Goal: Information Seeking & Learning: Learn about a topic

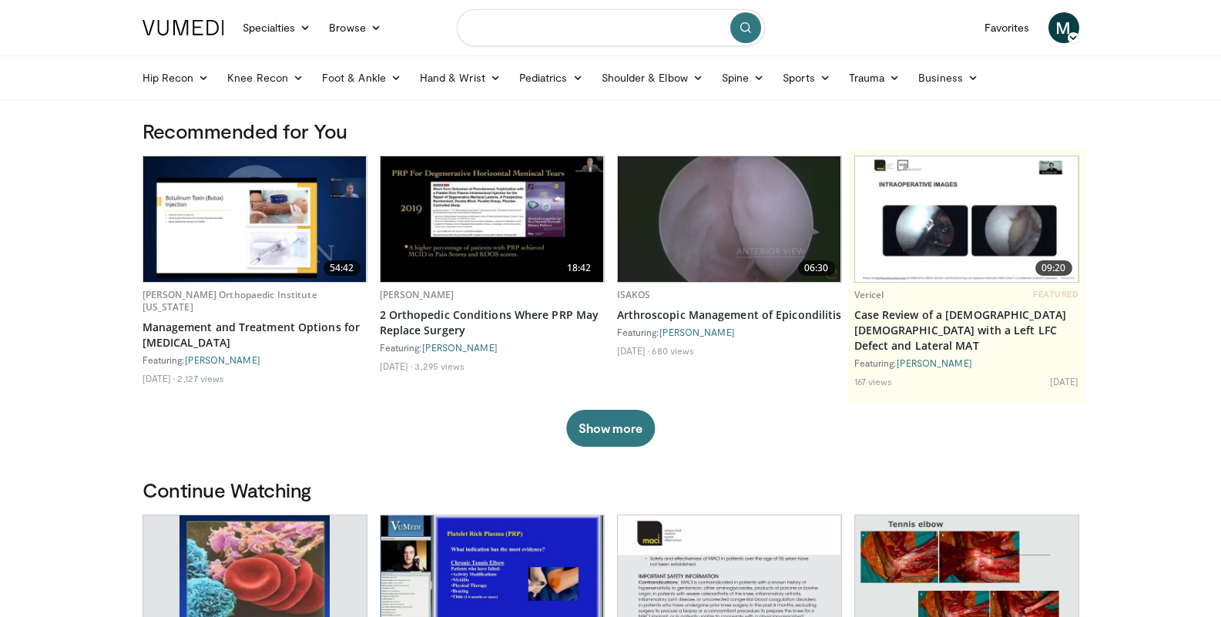
click at [540, 22] on input "Search topics, interventions" at bounding box center [611, 27] width 308 height 37
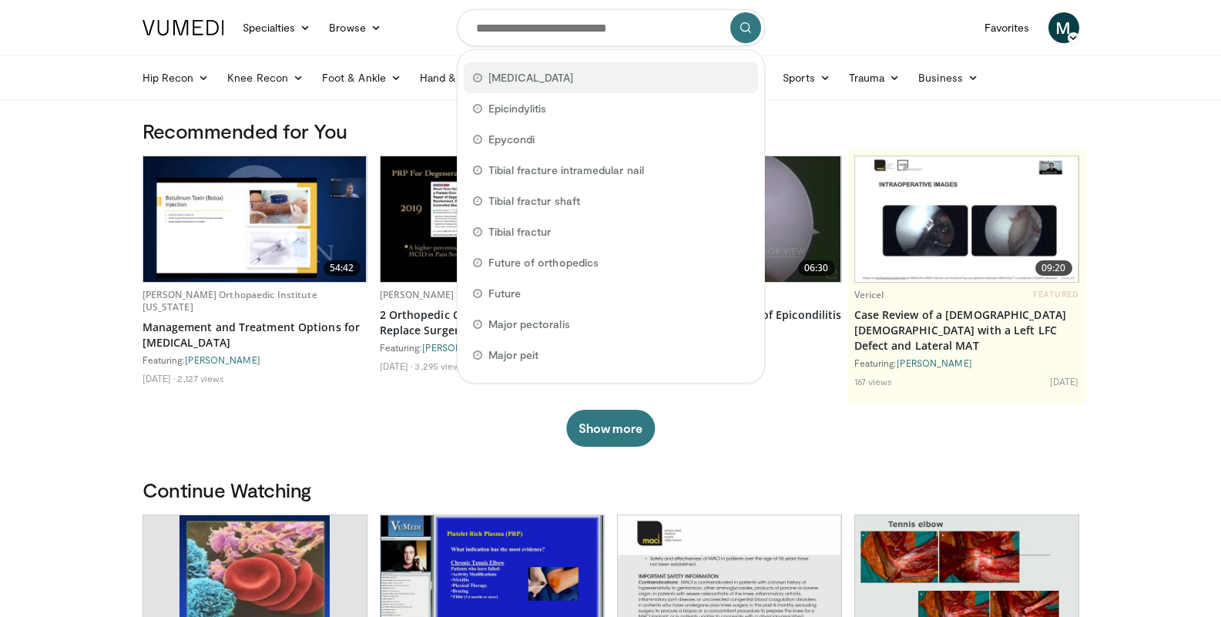
click at [540, 82] on span "Epicondylitis" at bounding box center [531, 77] width 86 height 15
type input "**********"
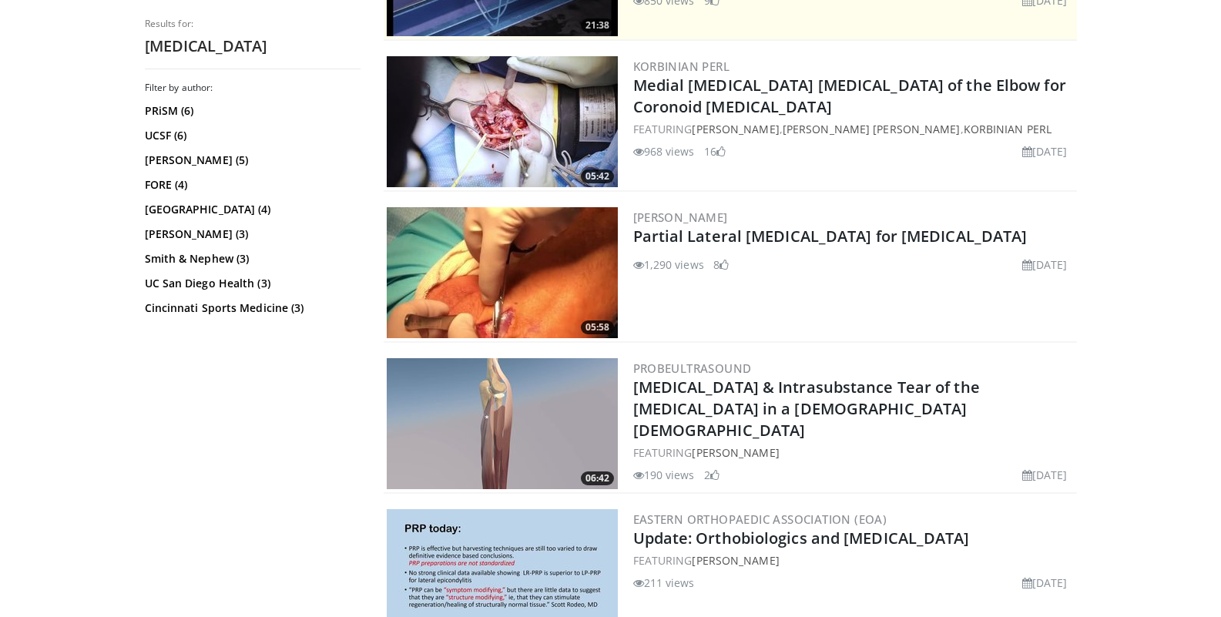
scroll to position [436, 0]
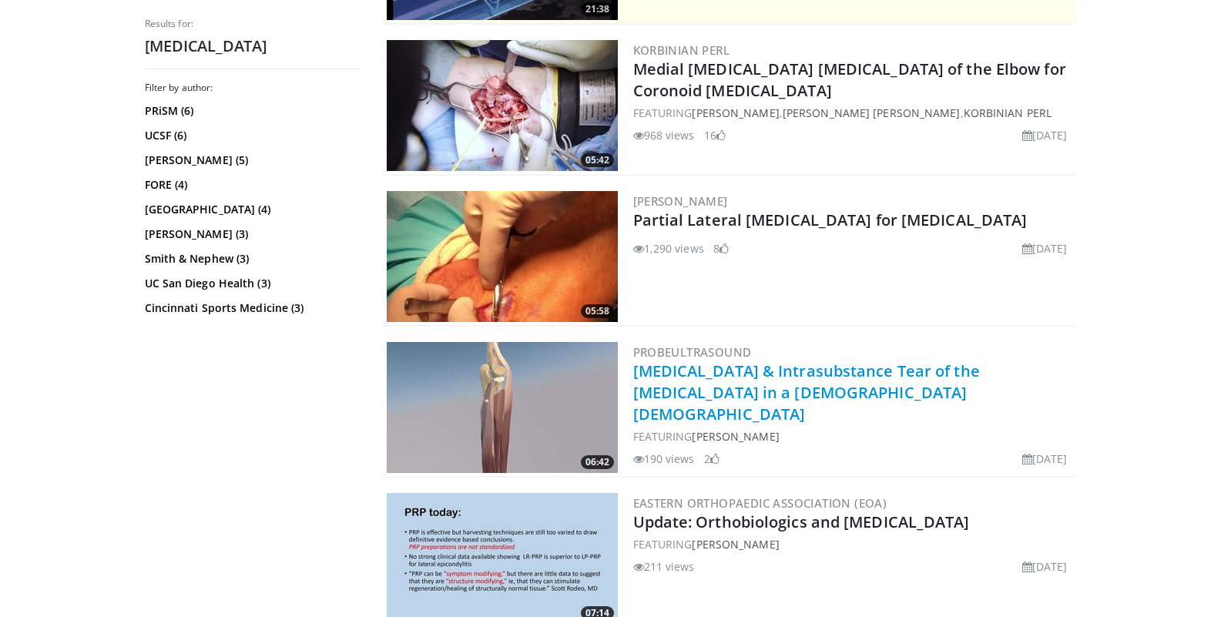
click at [822, 376] on link "Lateral Epicondylitis & Intrasubstance Tear of the Common Extensor Tendon in a …" at bounding box center [806, 393] width 347 height 64
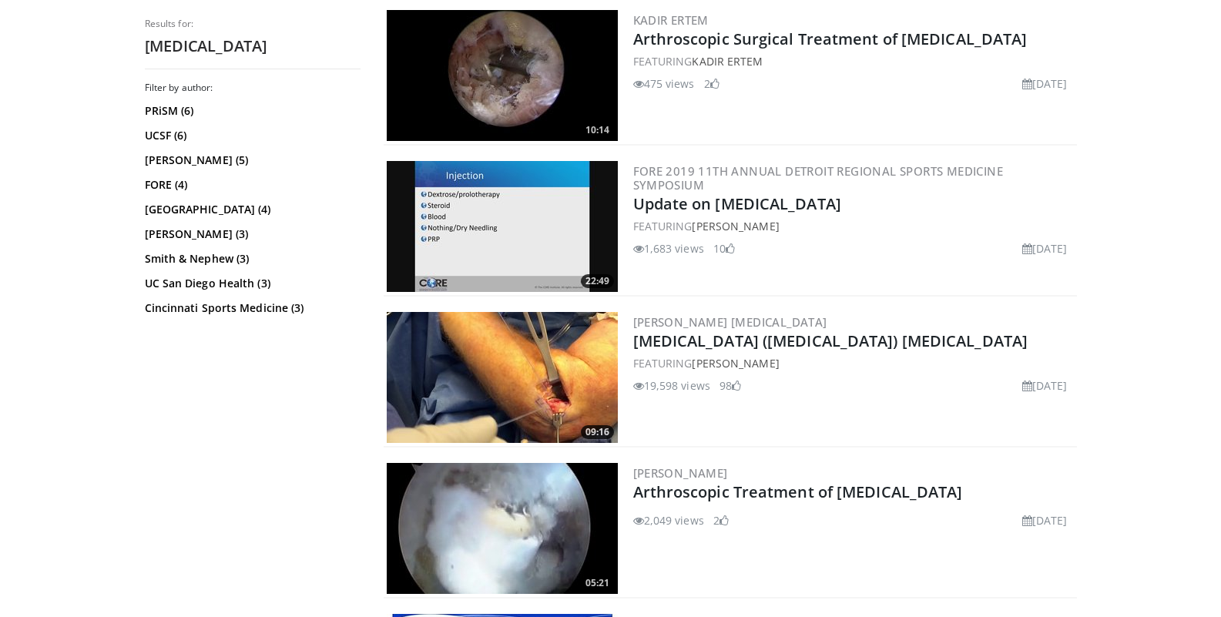
scroll to position [1681, 0]
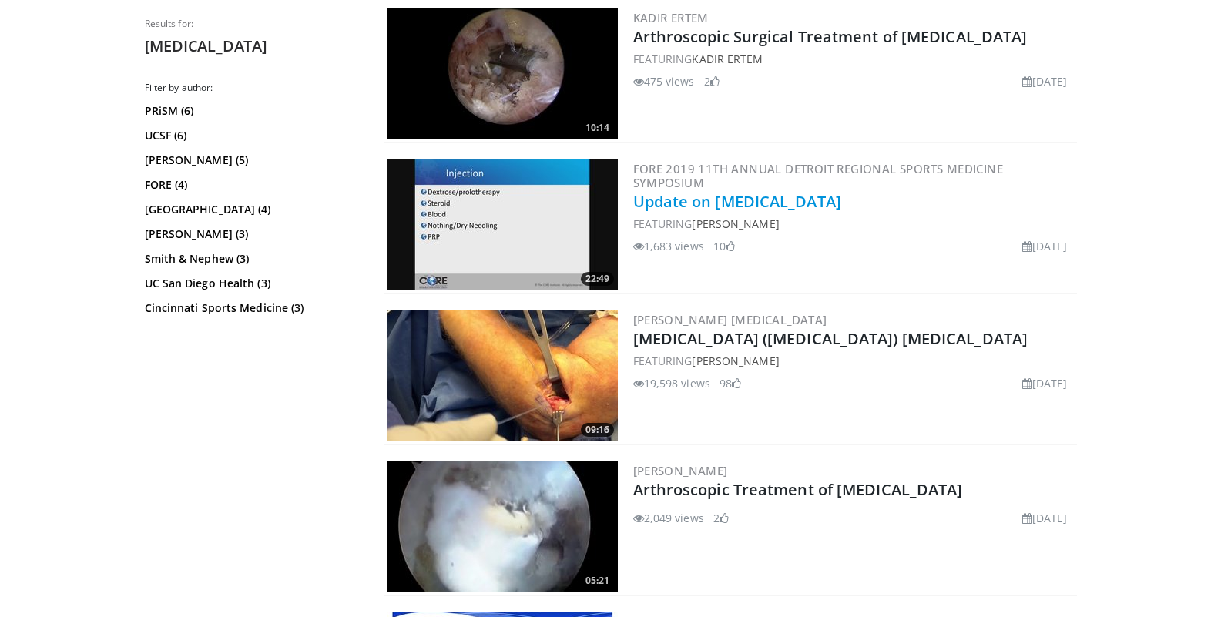
click at [746, 201] on link "Update on Lateral Epicondylitis" at bounding box center [737, 201] width 208 height 21
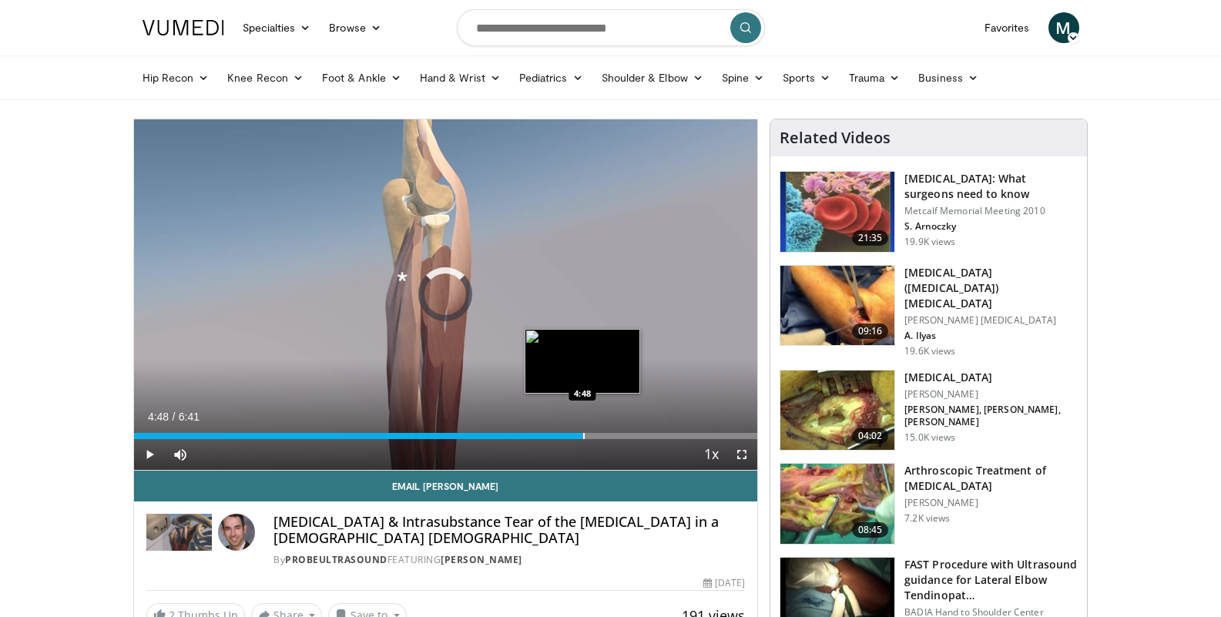
click at [583, 434] on div "Progress Bar" at bounding box center [584, 436] width 2 height 6
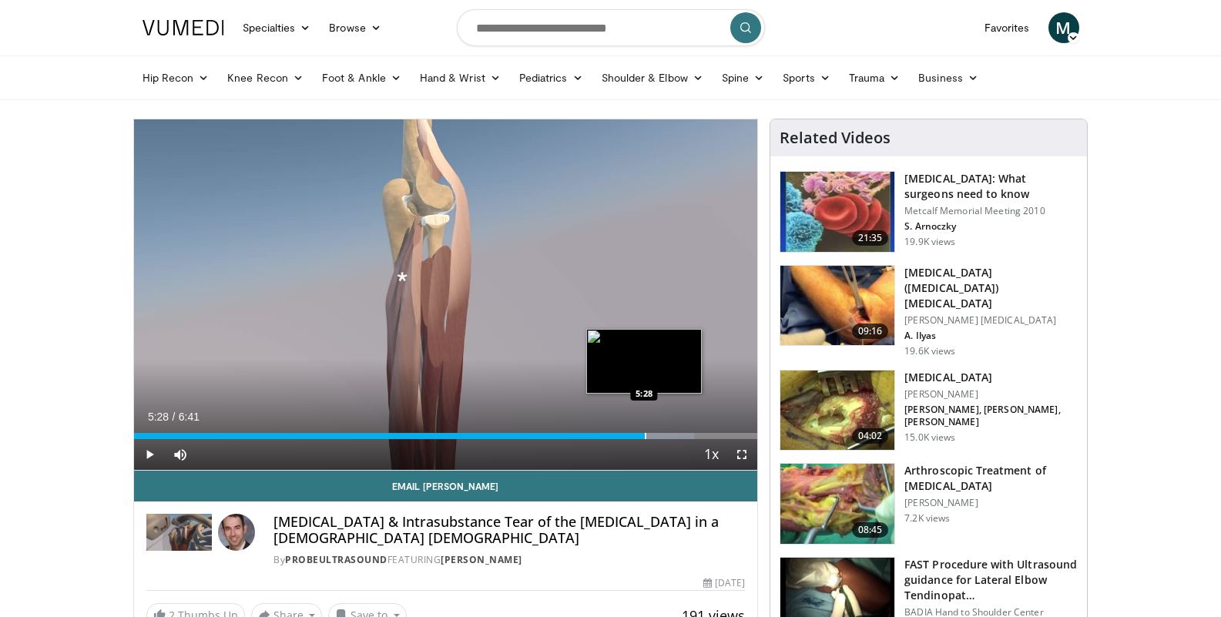
click at [645, 434] on div "Progress Bar" at bounding box center [646, 436] width 2 height 6
click at [677, 435] on div "Progress Bar" at bounding box center [678, 436] width 2 height 6
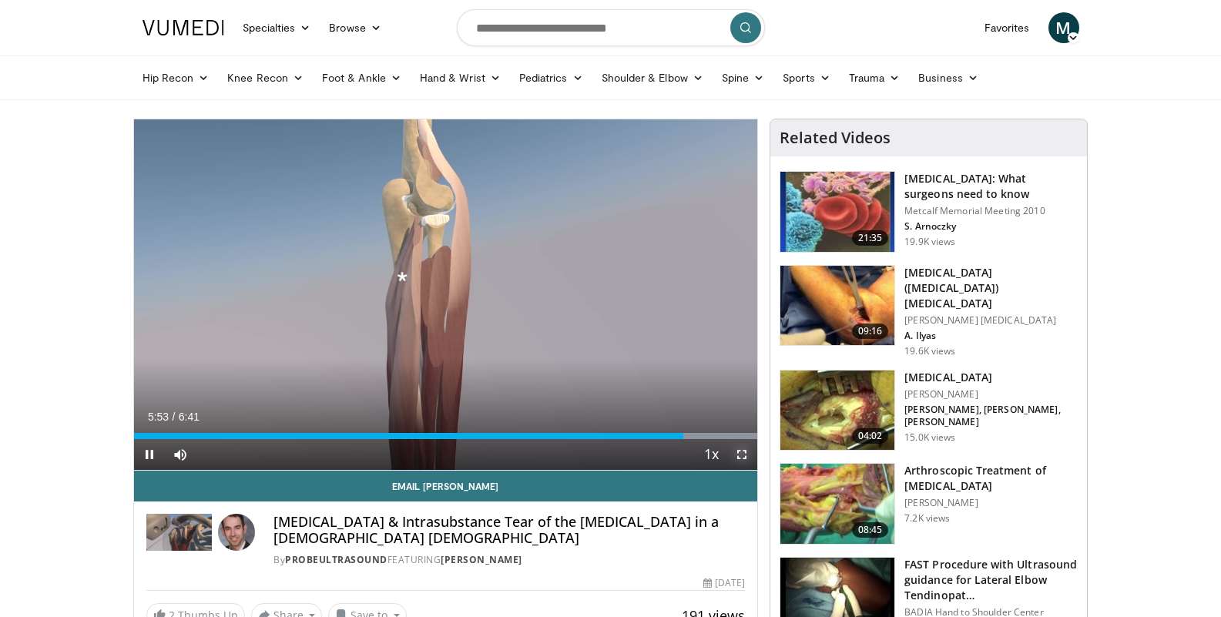
click at [749, 439] on span "Video Player" at bounding box center [741, 454] width 31 height 31
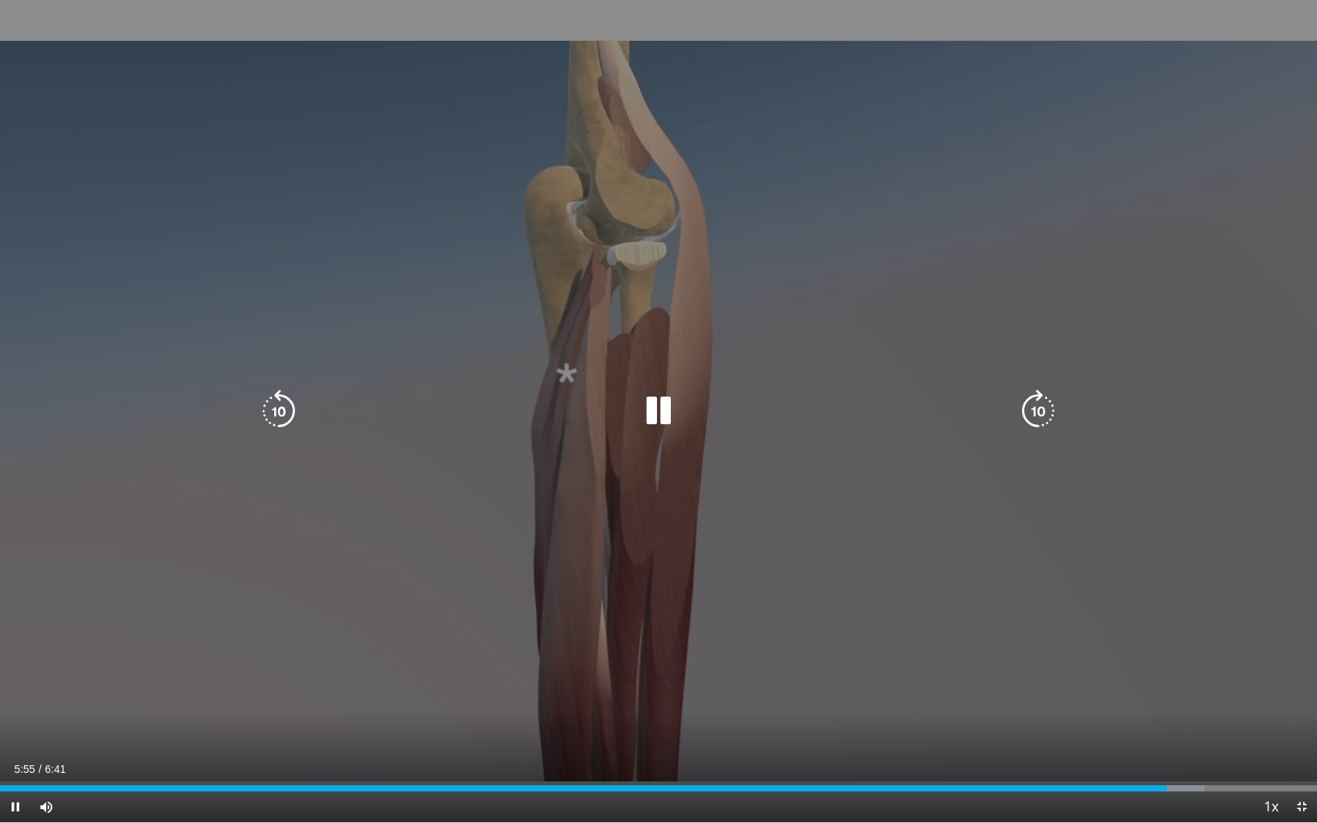
click at [661, 404] on icon "Video Player" at bounding box center [658, 411] width 43 height 43
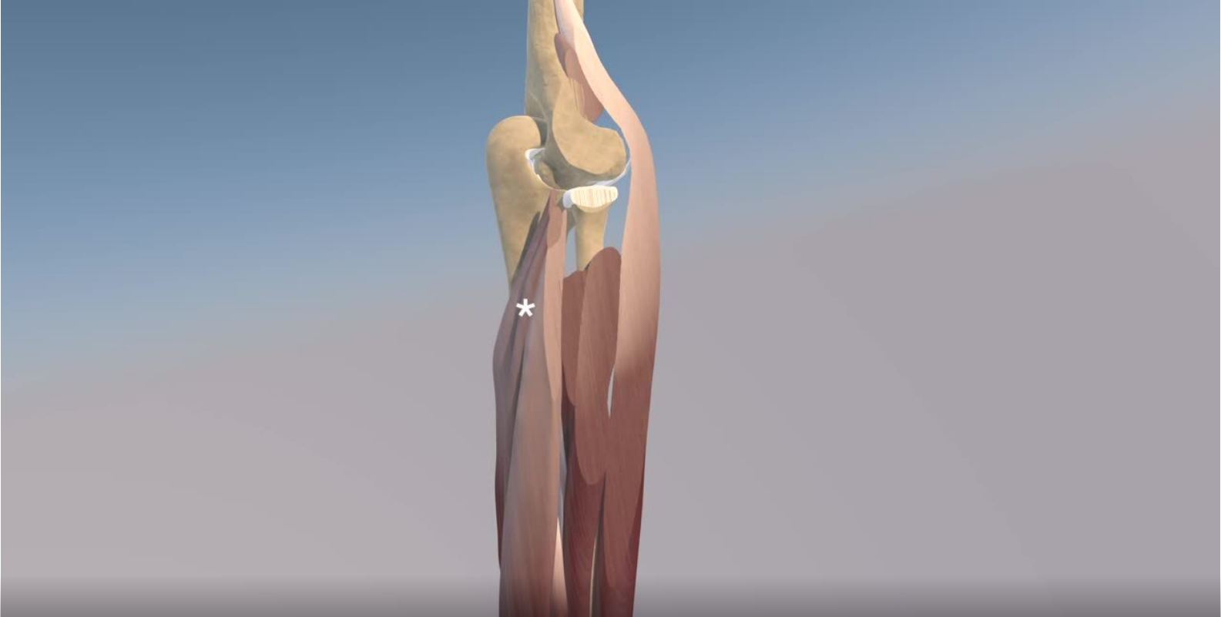
scroll to position [120, 0]
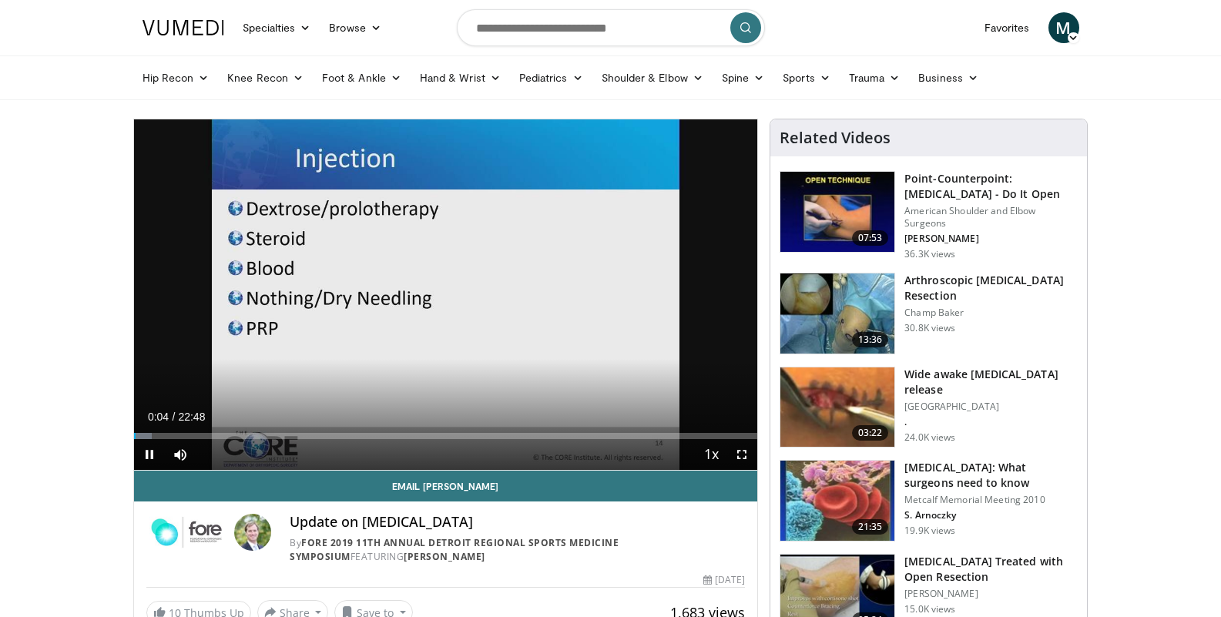
click at [686, 421] on div "Current Time 0:04 / Duration 22:48" at bounding box center [446, 417] width 624 height 14
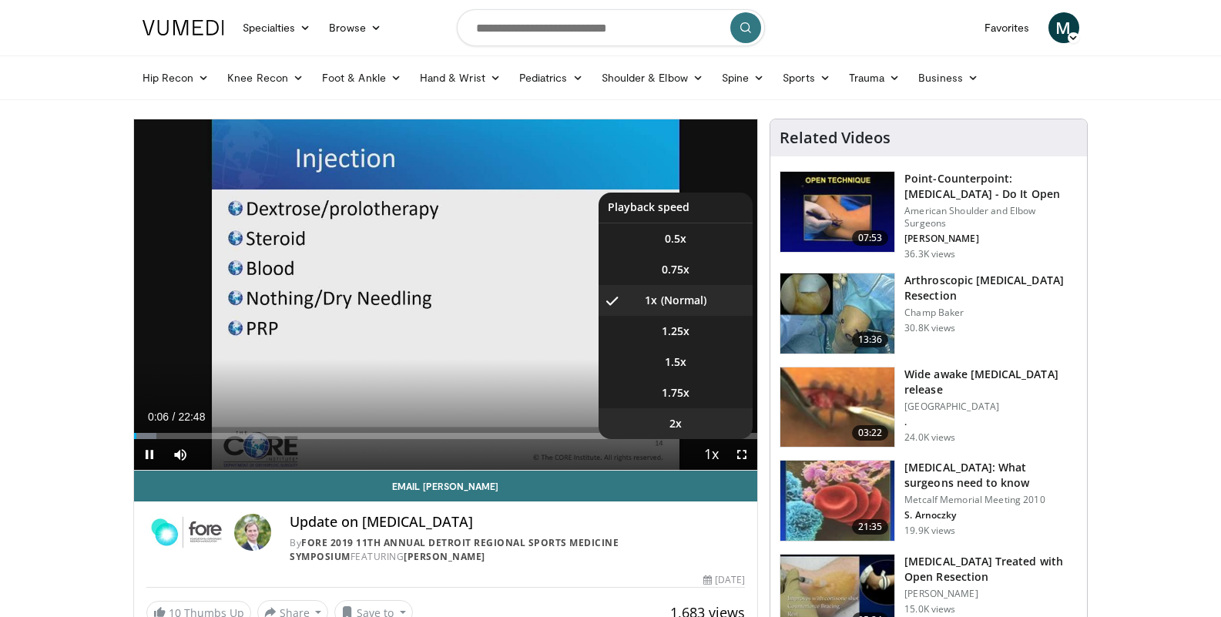
click at [693, 421] on li "2x" at bounding box center [676, 423] width 154 height 31
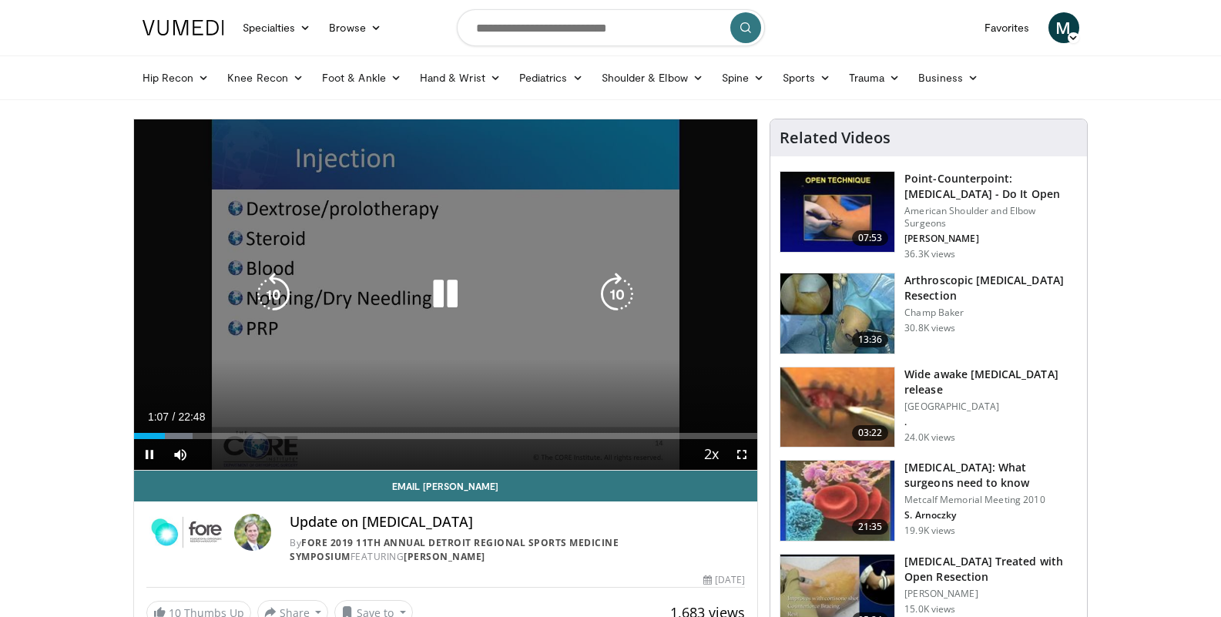
click at [451, 290] on icon "Video Player" at bounding box center [445, 294] width 43 height 43
